Goal: Find specific page/section: Find specific page/section

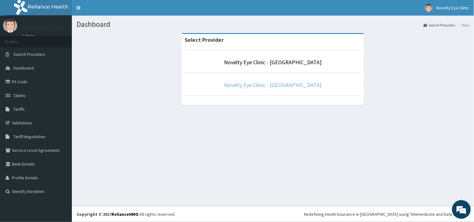
click at [269, 86] on link "Novelty Eye Clinic - [GEOGRAPHIC_DATA]" at bounding box center [272, 85] width 97 height 7
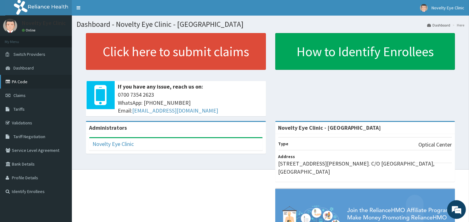
click at [25, 80] on link "PA Code" at bounding box center [36, 82] width 72 height 14
